Goal: Find specific page/section: Find specific page/section

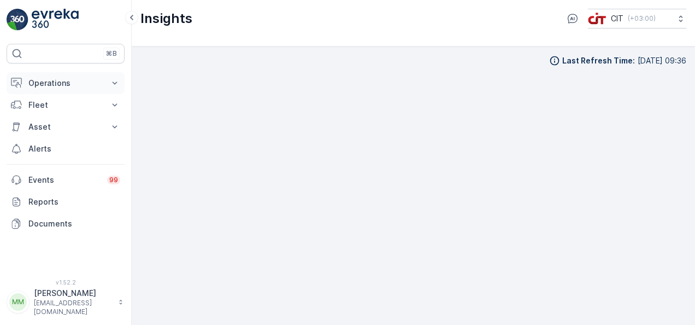
scroll to position [9, 0]
click at [72, 82] on p "Operations" at bounding box center [65, 83] width 74 height 11
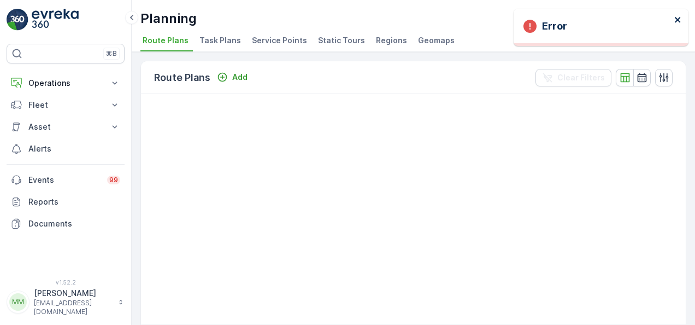
click at [677, 20] on icon "close" at bounding box center [677, 19] width 5 height 5
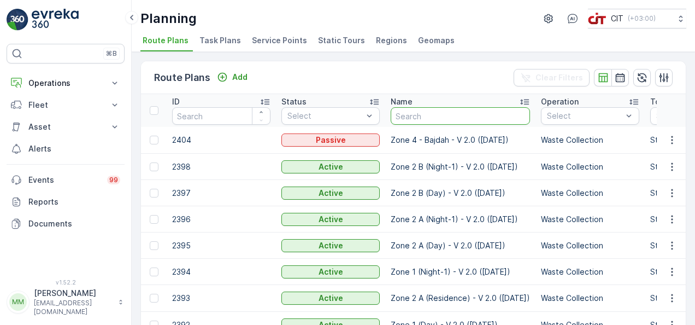
click at [467, 119] on input "text" at bounding box center [460, 115] width 139 height 17
click at [662, 78] on icon "button" at bounding box center [664, 77] width 9 height 9
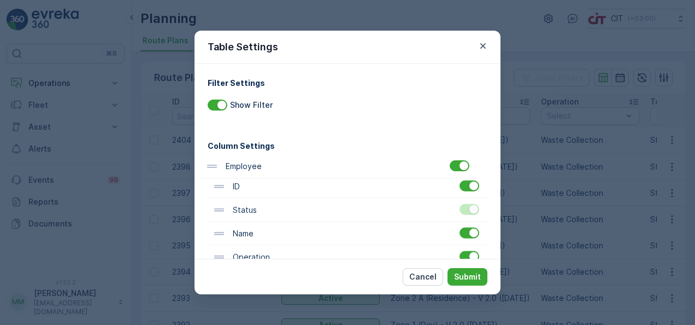
drag, startPoint x: 283, startPoint y: 197, endPoint x: 275, endPoint y: 160, distance: 37.8
click at [258, 181] on div "ID" at bounding box center [276, 186] width 126 height 12
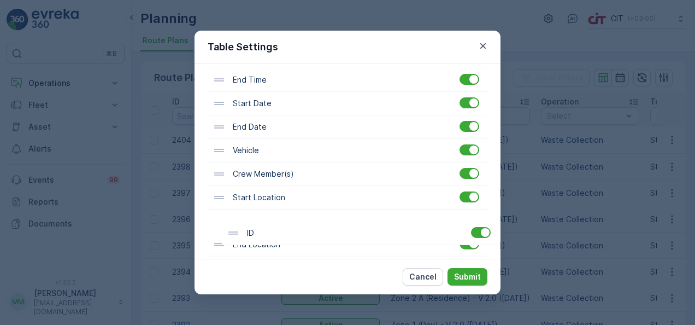
scroll to position [396, 0]
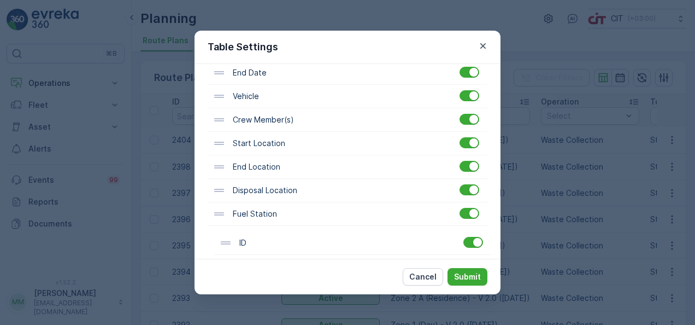
drag, startPoint x: 255, startPoint y: 195, endPoint x: 261, endPoint y: 258, distance: 63.2
click at [261, 258] on div "Filter Settings Show Filter Column Settings Employee ID Status Name Operation T…" at bounding box center [348, 161] width 306 height 195
click at [471, 272] on p "Submit" at bounding box center [467, 276] width 27 height 11
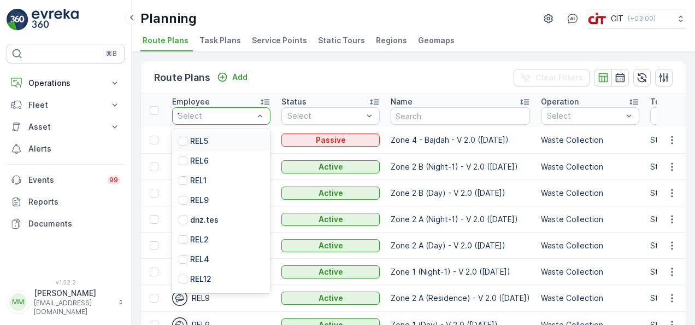
type input "12"
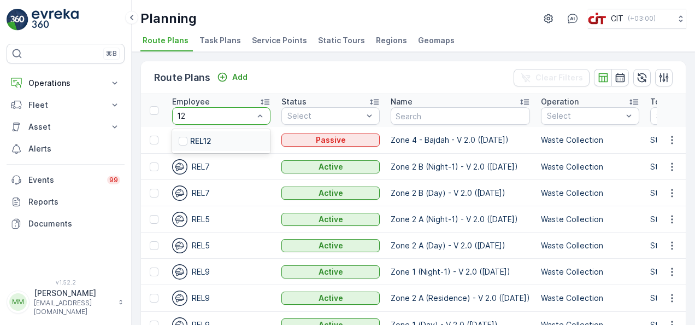
click at [213, 137] on div "REL12" at bounding box center [221, 141] width 98 height 20
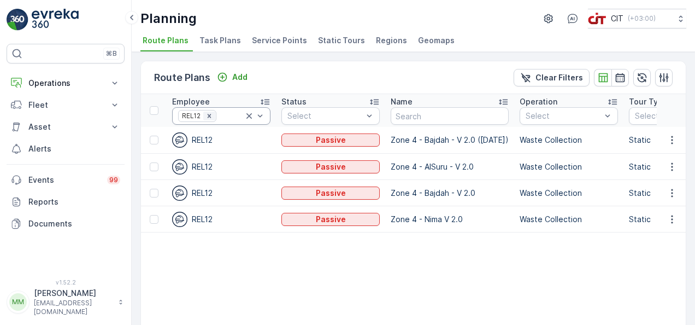
click at [207, 116] on icon "Remove REL12" at bounding box center [210, 116] width 8 height 8
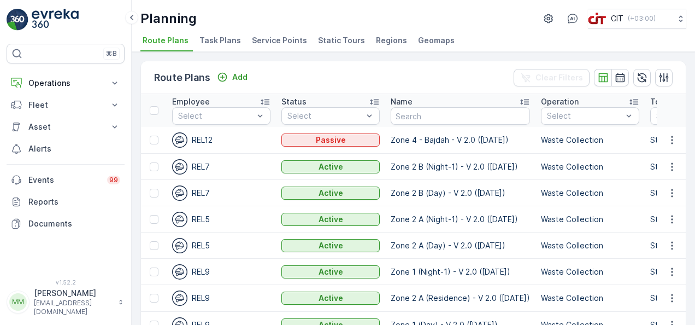
click at [376, 39] on span "Regions" at bounding box center [391, 40] width 31 height 11
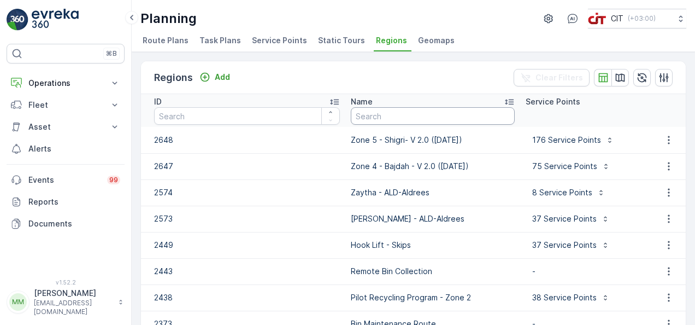
click at [382, 113] on input "text" at bounding box center [433, 115] width 164 height 17
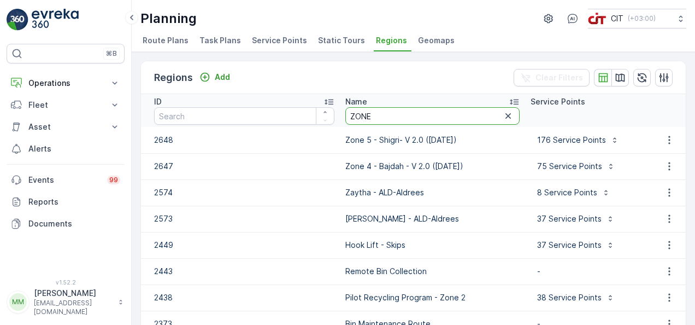
type input "ZONE 4"
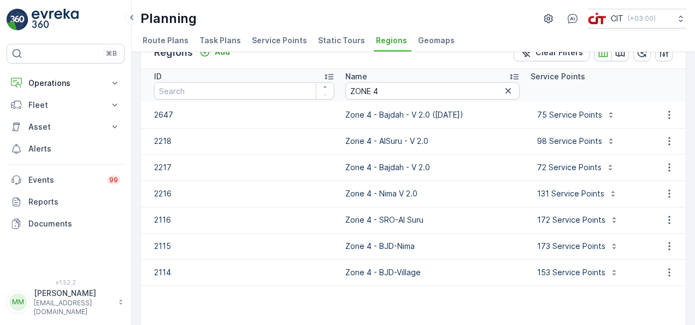
scroll to position [23, 0]
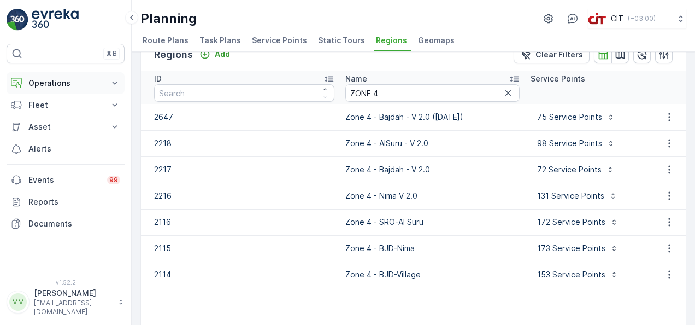
click at [40, 85] on p "Operations" at bounding box center [65, 83] width 74 height 11
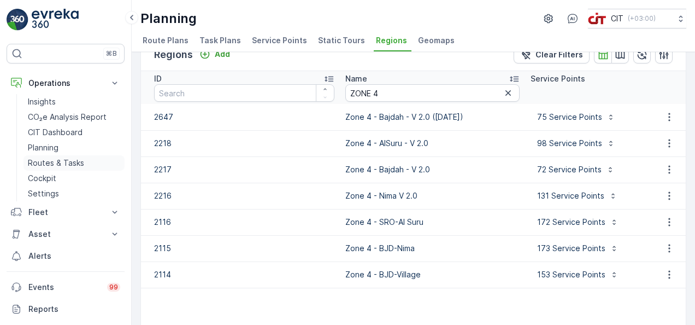
click at [64, 159] on p "Routes & Tasks" at bounding box center [56, 162] width 56 height 11
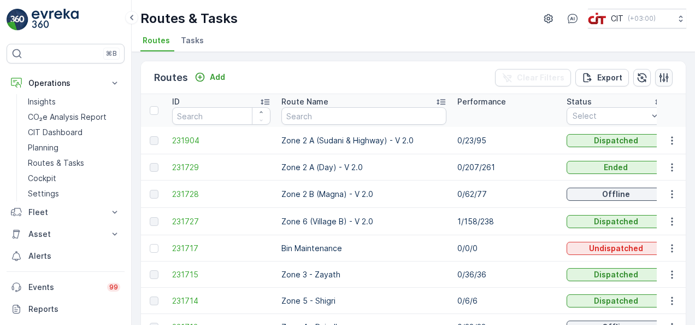
click at [659, 78] on icon "button" at bounding box center [664, 77] width 11 height 11
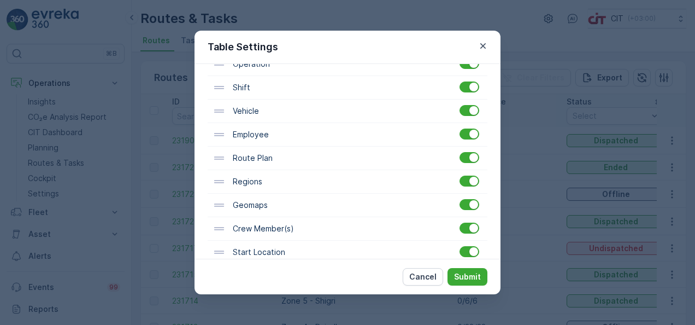
scroll to position [262, 0]
drag, startPoint x: 262, startPoint y: 137, endPoint x: 255, endPoint y: 125, distance: 13.5
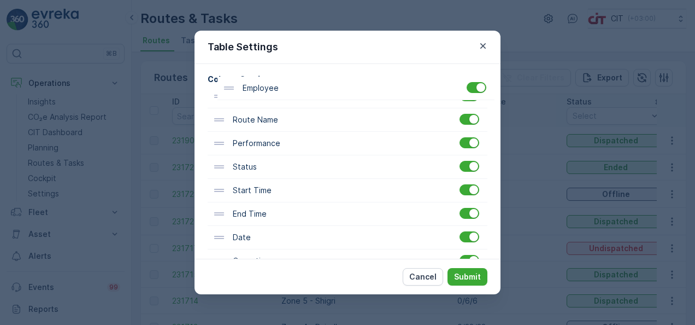
scroll to position [0, 0]
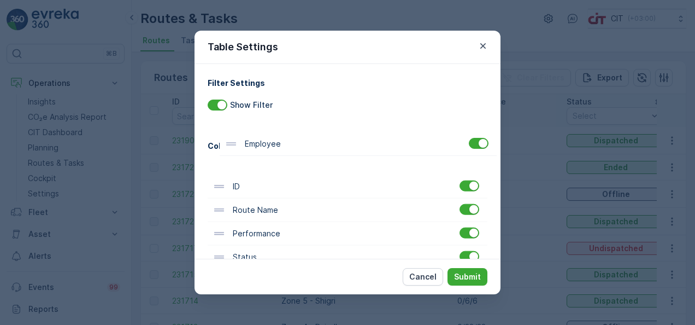
drag, startPoint x: 255, startPoint y: 125, endPoint x: 259, endPoint y: 139, distance: 14.6
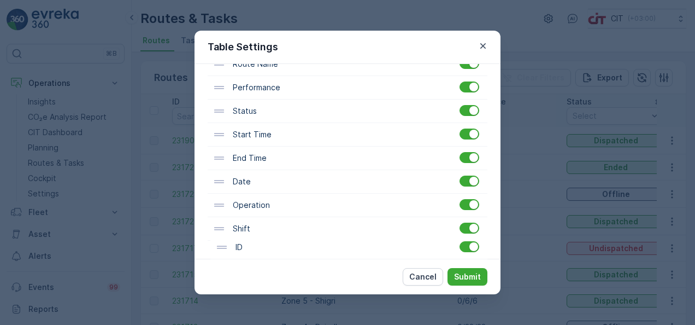
scroll to position [349, 0]
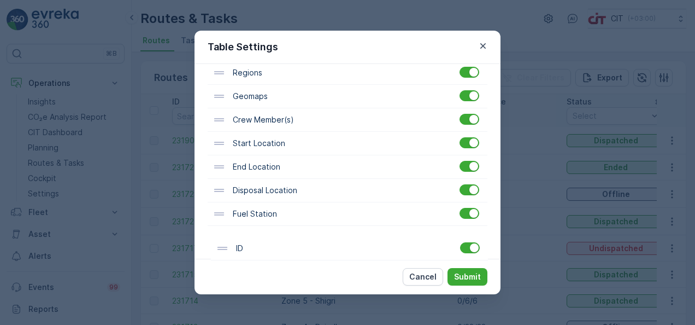
drag, startPoint x: 243, startPoint y: 191, endPoint x: 244, endPoint y: 263, distance: 72.2
click at [244, 263] on div "Table Settings Filter Settings Show Filter Column Settings Employee ID Route Na…" at bounding box center [348, 162] width 306 height 263
click at [463, 275] on p "Submit" at bounding box center [467, 276] width 27 height 11
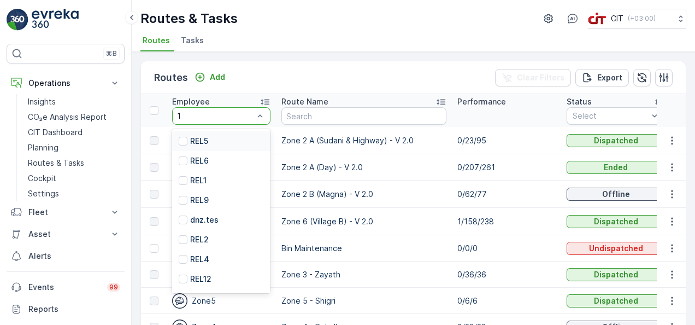
type input "13"
click at [208, 259] on p "REL13" at bounding box center [200, 259] width 21 height 11
